Goal: Find specific page/section: Find specific page/section

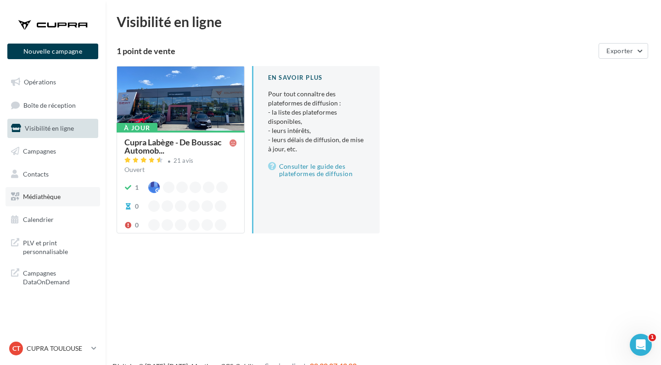
click at [52, 199] on link "Médiathèque" at bounding box center [53, 196] width 95 height 19
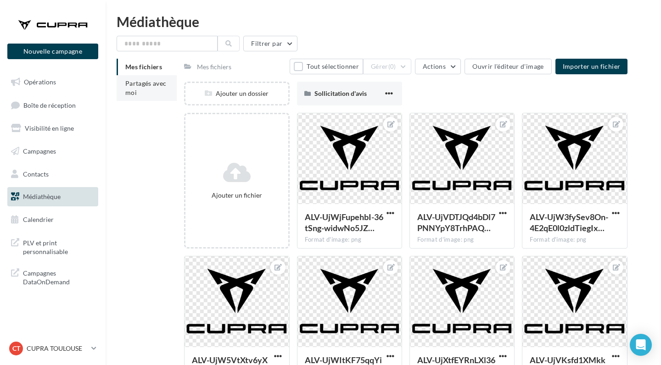
click at [168, 86] on li "Partagés avec moi" at bounding box center [147, 88] width 60 height 26
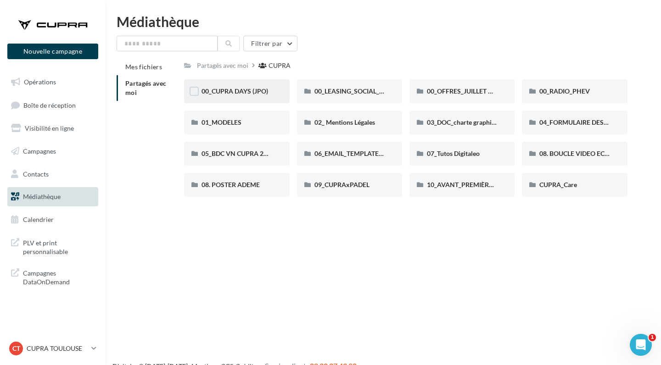
click at [273, 90] on div "00_CUPRA DAYS (JPO)" at bounding box center [236, 91] width 105 height 24
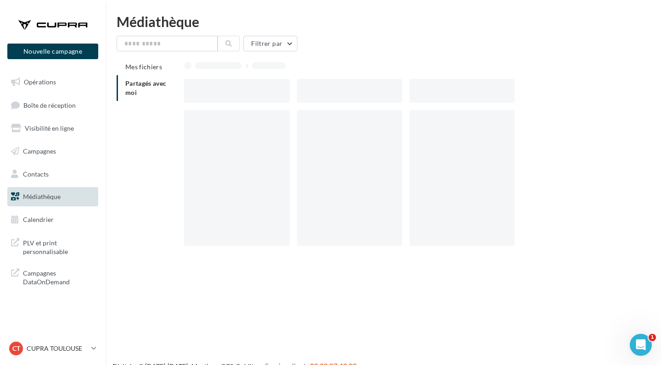
click at [273, 90] on div at bounding box center [236, 91] width 105 height 24
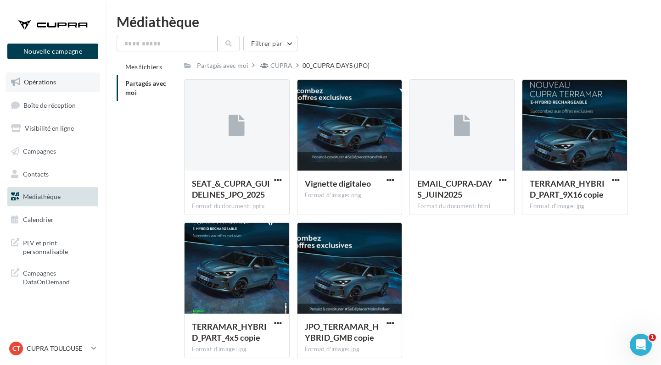
click at [61, 83] on link "Opérations" at bounding box center [53, 82] width 95 height 19
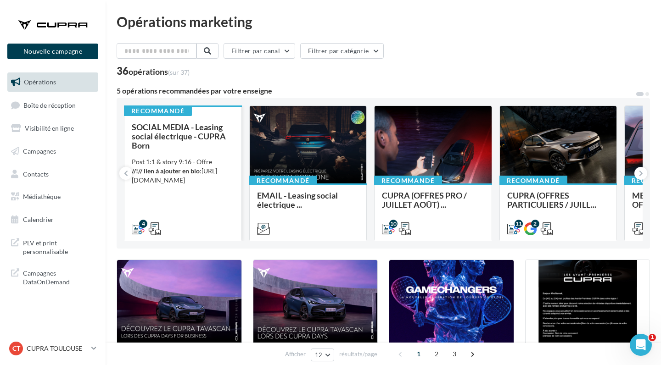
click at [176, 156] on div "SOCIAL MEDIA - Leasing social électrique - CUPRA Born Post 1:1 & story 9:16 - O…" at bounding box center [183, 178] width 102 height 110
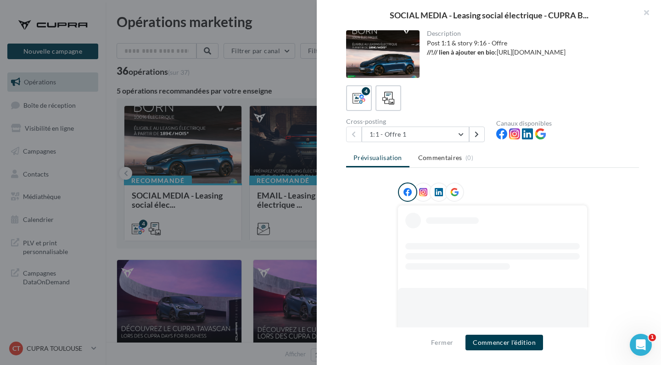
click at [392, 51] on div at bounding box center [382, 54] width 73 height 48
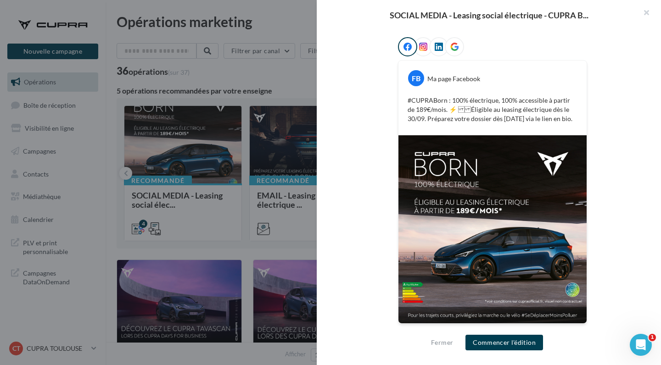
scroll to position [145, 0]
click at [256, 246] on div at bounding box center [330, 182] width 661 height 365
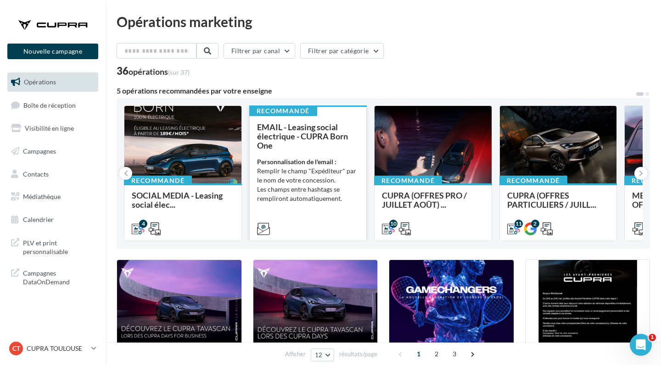
click at [300, 131] on span "EMAIL - Leasing social électrique - CUPRA Born One" at bounding box center [302, 136] width 91 height 28
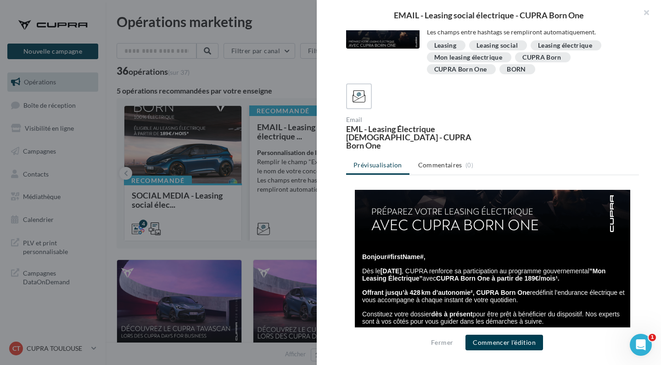
scroll to position [136, 0]
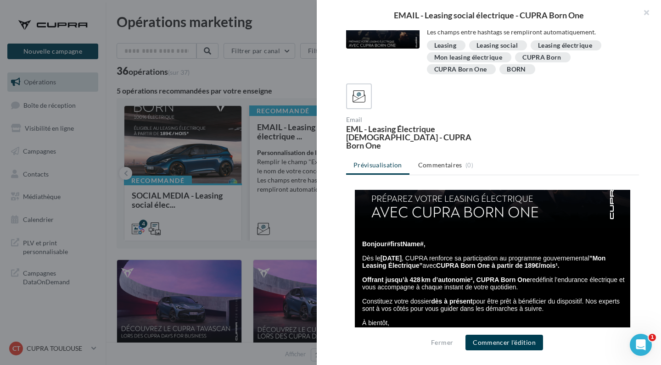
click at [286, 206] on div at bounding box center [330, 182] width 661 height 365
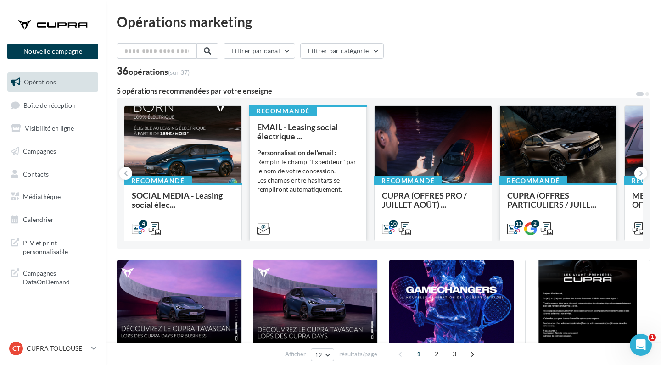
scroll to position [0, 0]
click at [638, 171] on button at bounding box center [640, 173] width 13 height 13
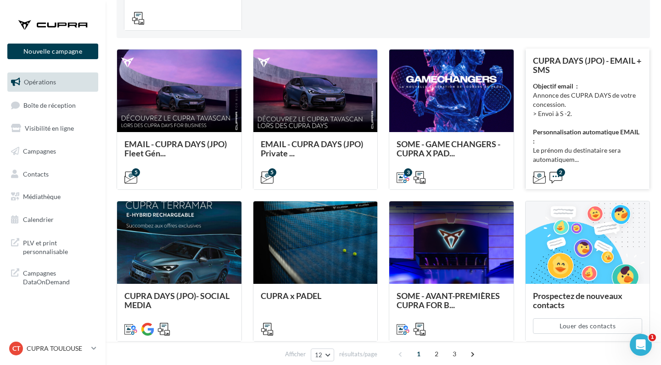
scroll to position [214, 0]
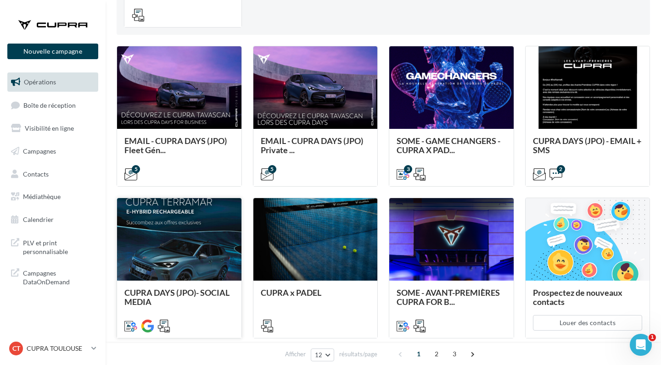
click at [184, 260] on div at bounding box center [179, 240] width 124 height 84
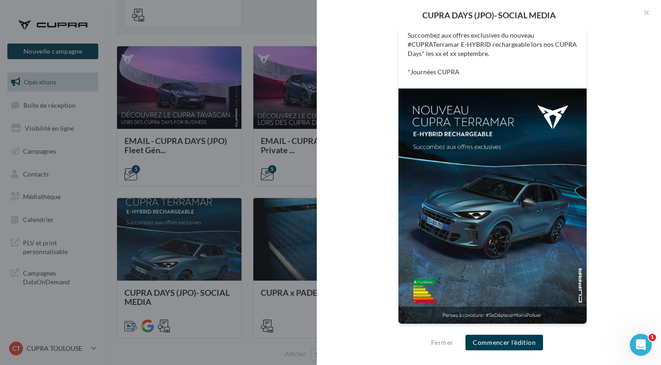
scroll to position [207, 0]
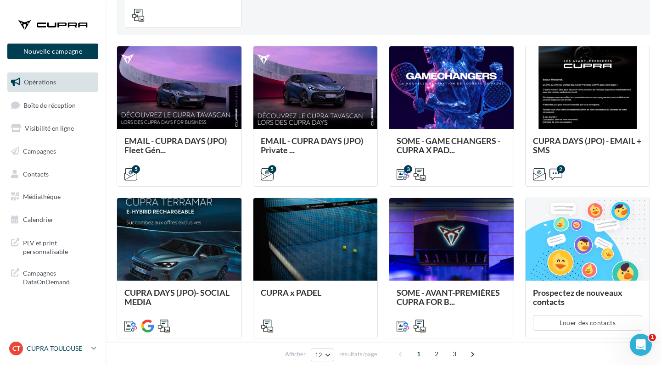
click at [72, 354] on div "CT CUPRA TOULOUSE cupra_toulouse" at bounding box center [48, 349] width 78 height 14
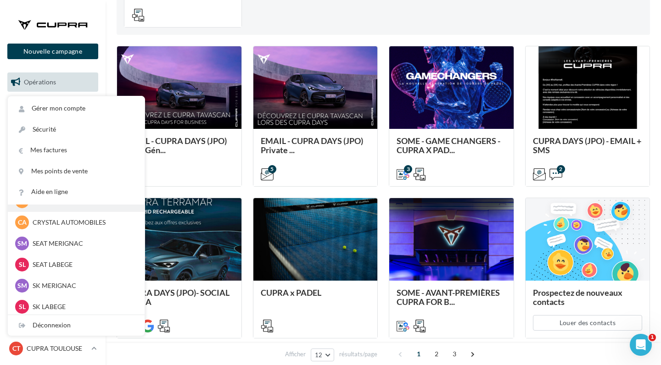
scroll to position [64, 0]
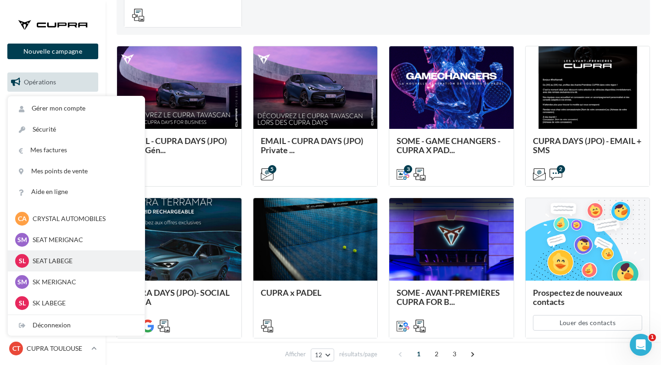
click at [81, 259] on p "SEAT LABEGE" at bounding box center [83, 261] width 101 height 9
